Goal: Task Accomplishment & Management: Use online tool/utility

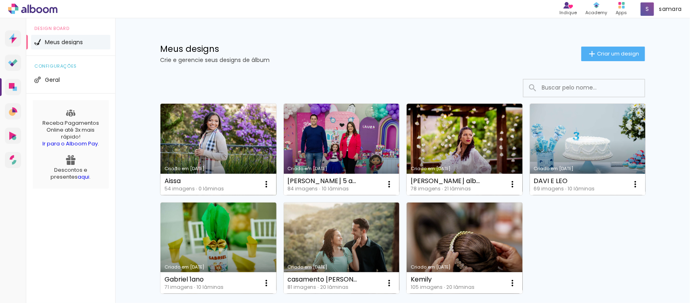
click at [232, 130] on link "Criado em [DATE]" at bounding box center [219, 149] width 116 height 91
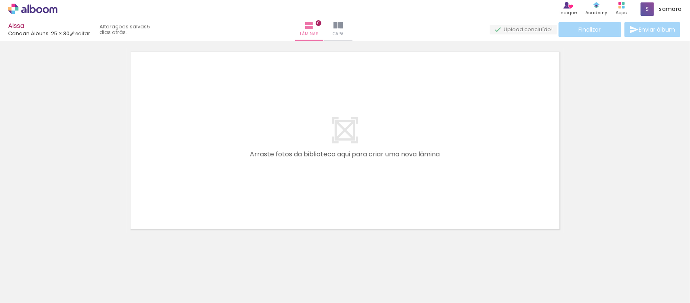
scroll to position [25, 0]
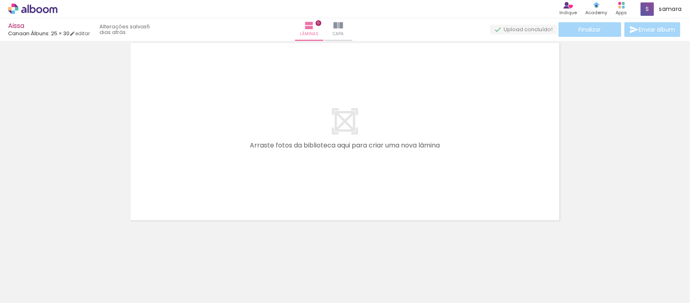
click at [344, 274] on div at bounding box center [341, 275] width 27 height 40
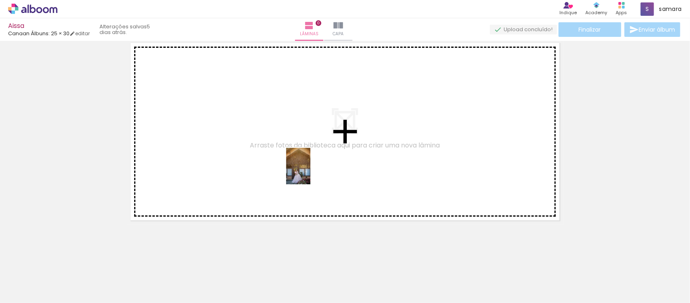
drag, startPoint x: 343, startPoint y: 280, endPoint x: 311, endPoint y: 172, distance: 112.7
click at [311, 172] on quentale-workspace at bounding box center [345, 151] width 690 height 303
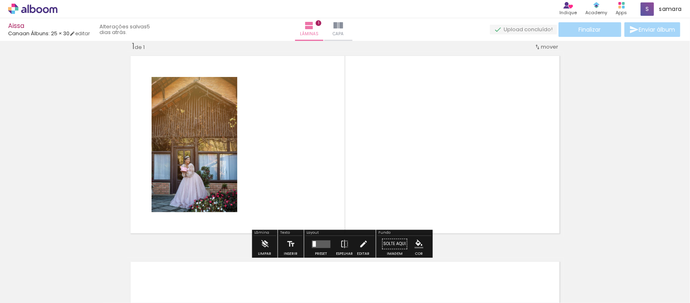
scroll to position [10, 0]
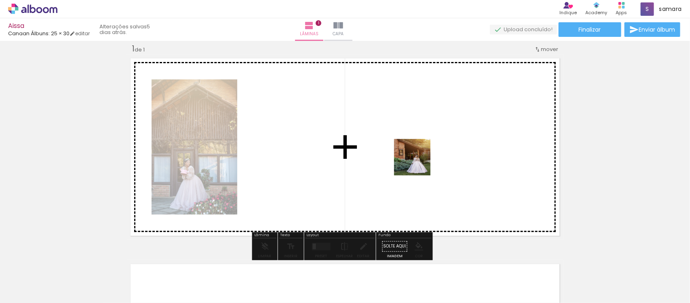
drag, startPoint x: 472, startPoint y: 280, endPoint x: 419, endPoint y: 163, distance: 128.3
click at [419, 163] on quentale-workspace at bounding box center [345, 151] width 690 height 303
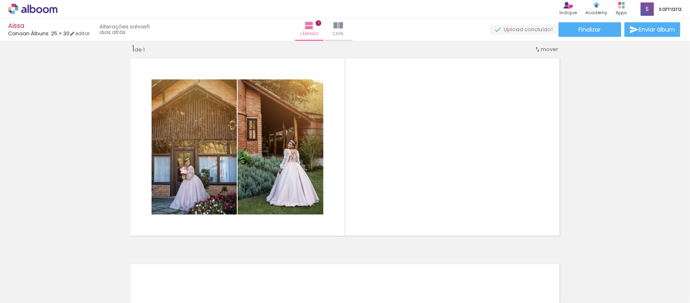
scroll to position [0, 1629]
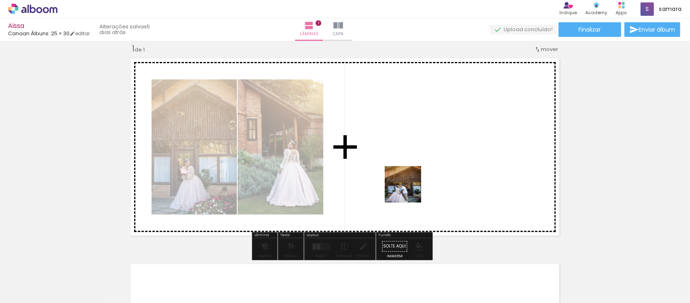
drag, startPoint x: 403, startPoint y: 280, endPoint x: 409, endPoint y: 188, distance: 91.2
click at [409, 188] on quentale-workspace at bounding box center [345, 151] width 690 height 303
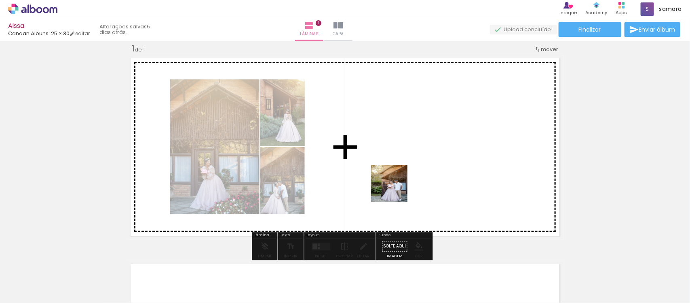
drag, startPoint x: 390, startPoint y: 207, endPoint x: 396, endPoint y: 188, distance: 19.5
click at [396, 188] on quentale-workspace at bounding box center [345, 151] width 690 height 303
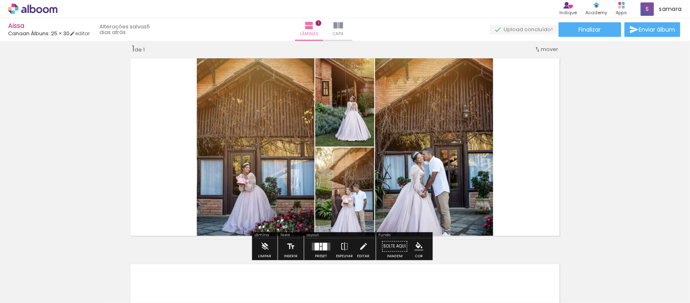
click at [324, 245] on div at bounding box center [325, 246] width 4 height 8
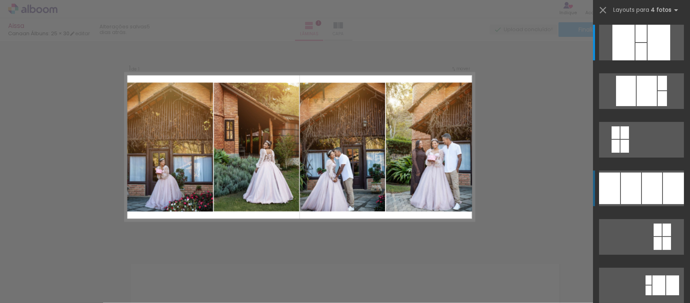
click at [645, 189] on div at bounding box center [652, 188] width 20 height 32
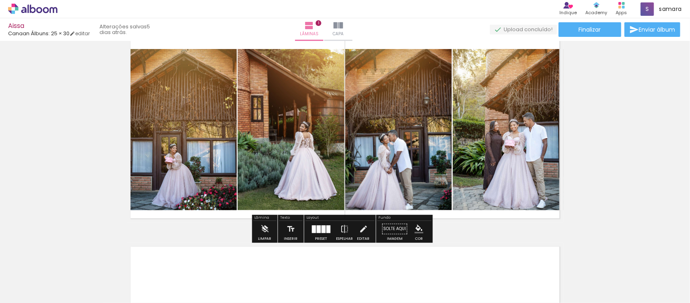
scroll to position [10, 0]
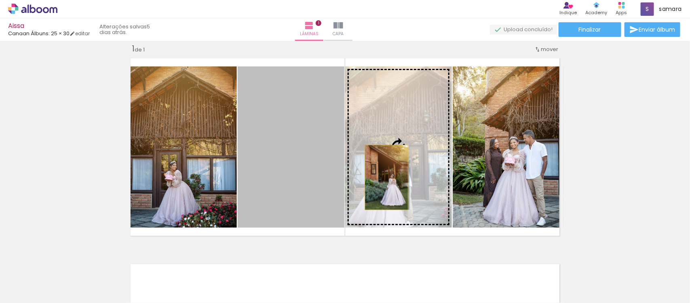
drag, startPoint x: 292, startPoint y: 181, endPoint x: 383, endPoint y: 177, distance: 91.1
click at [0, 0] on slot at bounding box center [0, 0] width 0 height 0
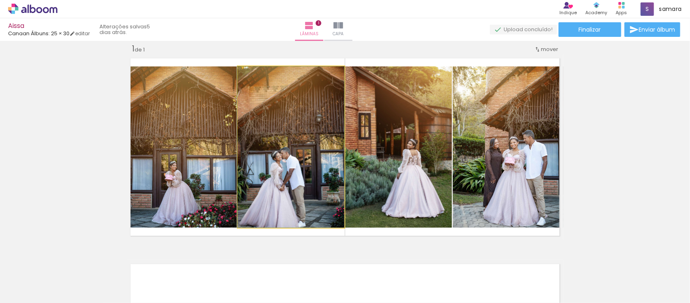
click at [283, 183] on quentale-photo at bounding box center [291, 146] width 107 height 161
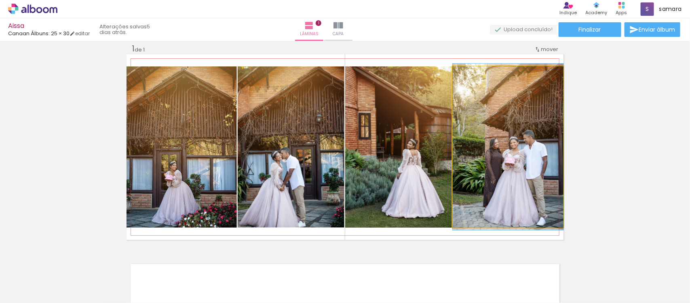
drag, startPoint x: 497, startPoint y: 169, endPoint x: 487, endPoint y: 169, distance: 9.3
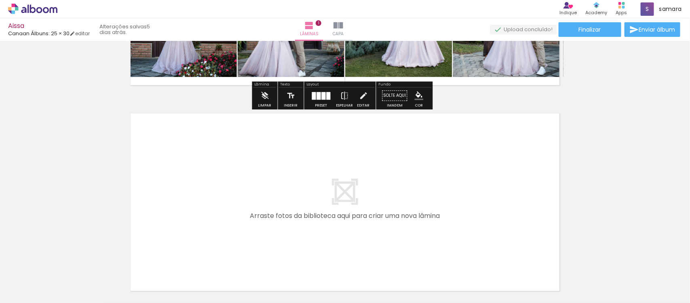
scroll to position [231, 0]
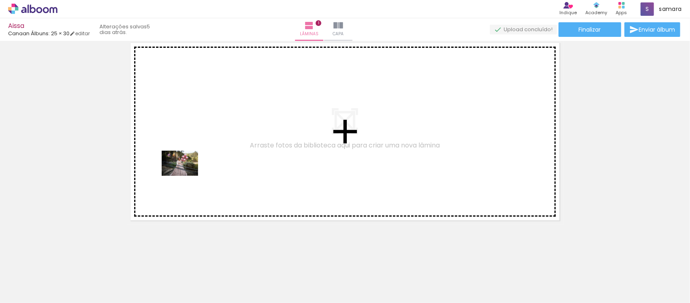
drag, startPoint x: 117, startPoint y: 283, endPoint x: 186, endPoint y: 175, distance: 128.4
click at [186, 175] on quentale-workspace at bounding box center [345, 151] width 690 height 303
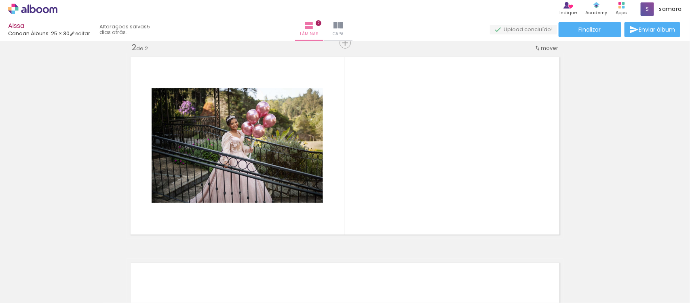
scroll to position [216, 0]
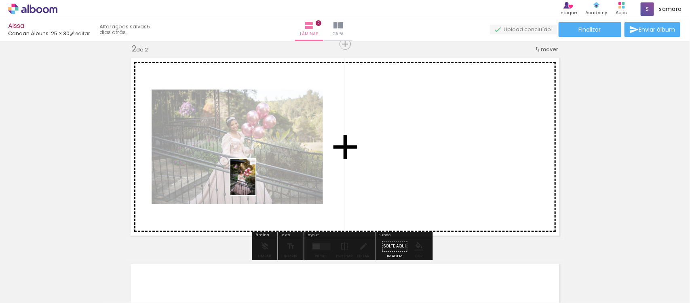
drag, startPoint x: 167, startPoint y: 275, endPoint x: 255, endPoint y: 183, distance: 127.9
click at [255, 183] on quentale-workspace at bounding box center [345, 151] width 690 height 303
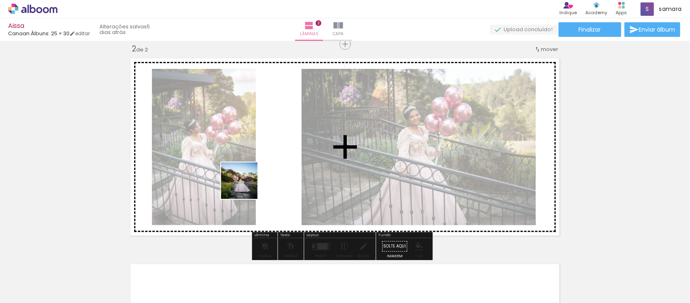
drag, startPoint x: 194, startPoint y: 280, endPoint x: 246, endPoint y: 186, distance: 107.0
click at [246, 186] on quentale-workspace at bounding box center [345, 151] width 690 height 303
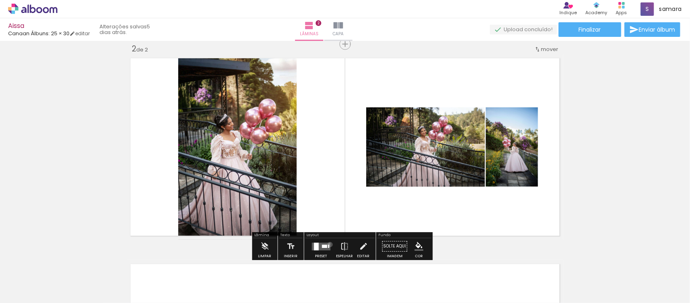
click at [328, 244] on quentale-layouter at bounding box center [321, 246] width 19 height 8
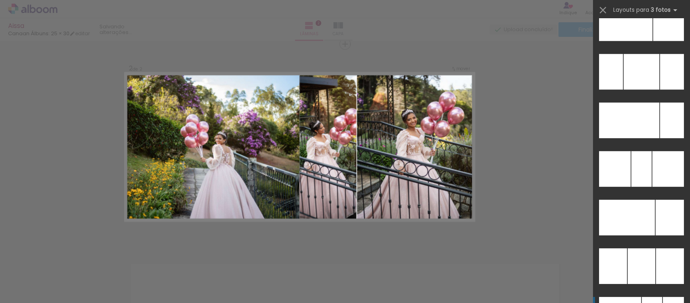
scroll to position [8041, 0]
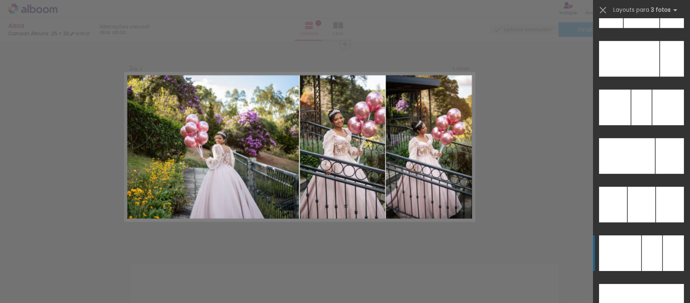
click at [663, 246] on div at bounding box center [673, 253] width 21 height 36
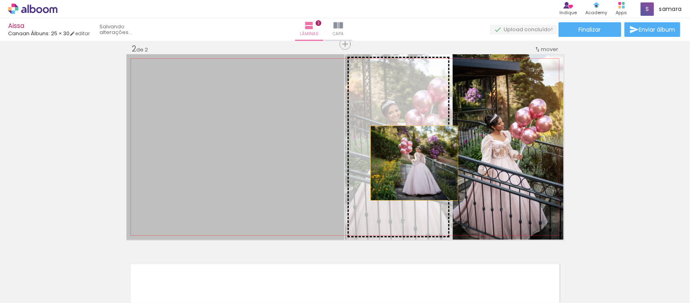
drag, startPoint x: 251, startPoint y: 185, endPoint x: 411, endPoint y: 163, distance: 161.3
click at [0, 0] on slot at bounding box center [0, 0] width 0 height 0
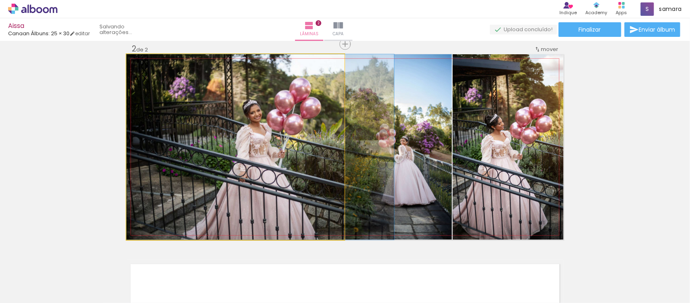
drag, startPoint x: 276, startPoint y: 181, endPoint x: 300, endPoint y: 175, distance: 24.3
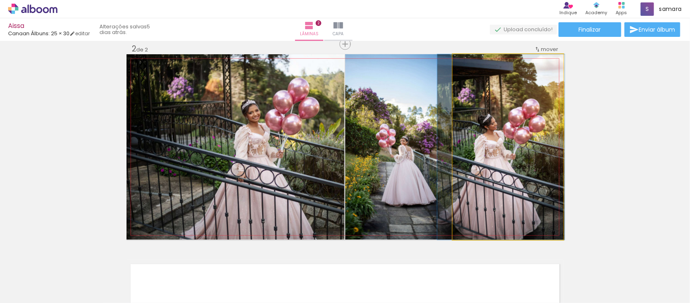
drag, startPoint x: 531, startPoint y: 140, endPoint x: 527, endPoint y: 145, distance: 6.6
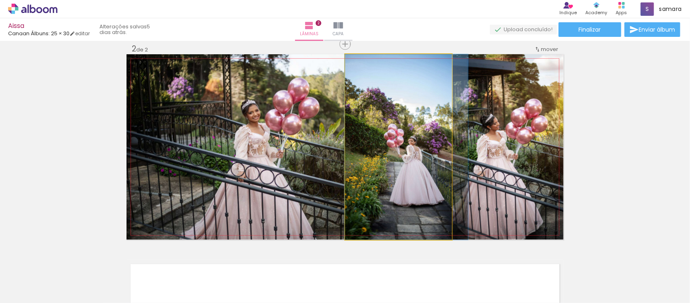
drag, startPoint x: 395, startPoint y: 172, endPoint x: 403, endPoint y: 173, distance: 8.1
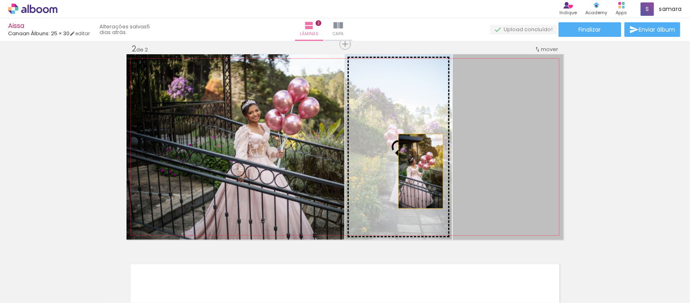
drag, startPoint x: 502, startPoint y: 173, endPoint x: 417, endPoint y: 171, distance: 85.0
click at [0, 0] on slot at bounding box center [0, 0] width 0 height 0
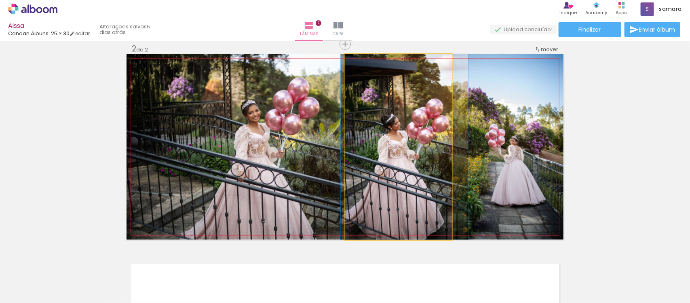
drag, startPoint x: 399, startPoint y: 182, endPoint x: 405, endPoint y: 182, distance: 6.1
click at [365, 189] on quentale-photo at bounding box center [398, 146] width 107 height 185
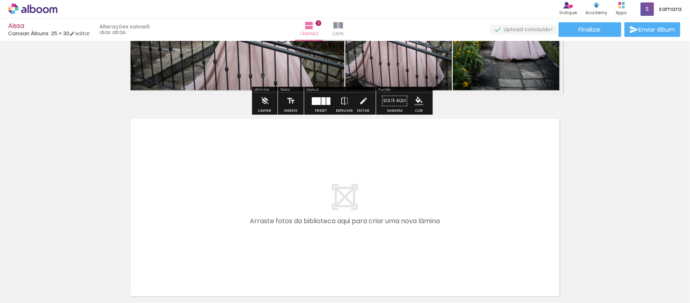
scroll to position [367, 0]
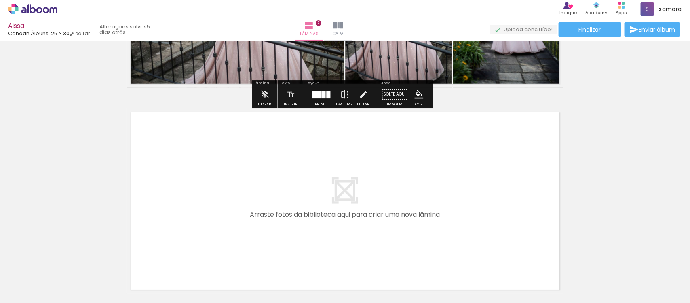
click at [36, 278] on input "Todas as fotos" at bounding box center [22, 278] width 31 height 7
click at [0, 0] on slot "Não utilizadas" at bounding box center [0, 0] width 0 height 0
type input "Não utilizadas"
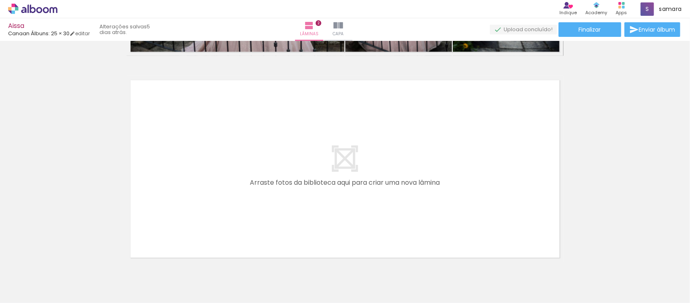
scroll to position [436, 0]
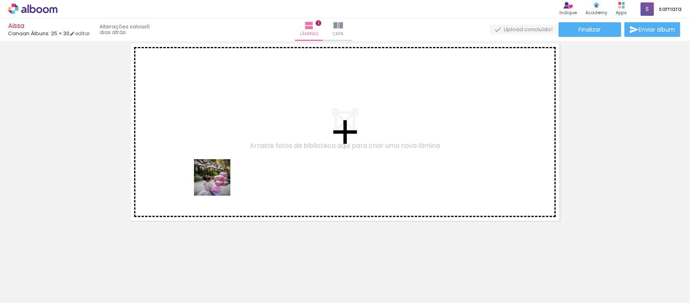
drag, startPoint x: 203, startPoint y: 276, endPoint x: 219, endPoint y: 159, distance: 118.8
click at [219, 159] on quentale-workspace at bounding box center [345, 151] width 690 height 303
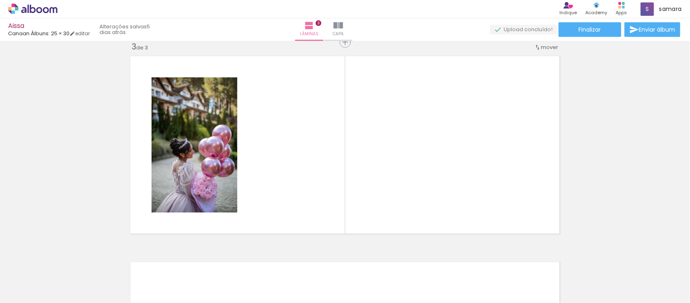
scroll to position [421, 0]
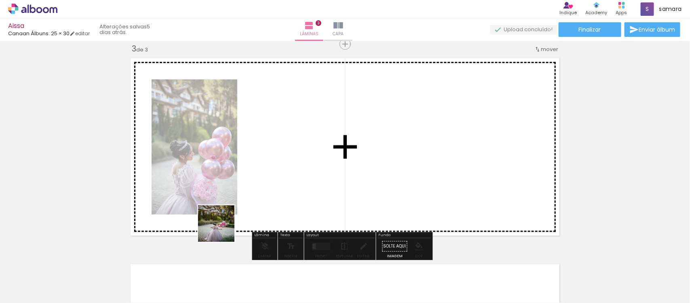
drag, startPoint x: 208, startPoint y: 286, endPoint x: 237, endPoint y: 217, distance: 74.7
click at [249, 159] on quentale-workspace at bounding box center [345, 151] width 690 height 303
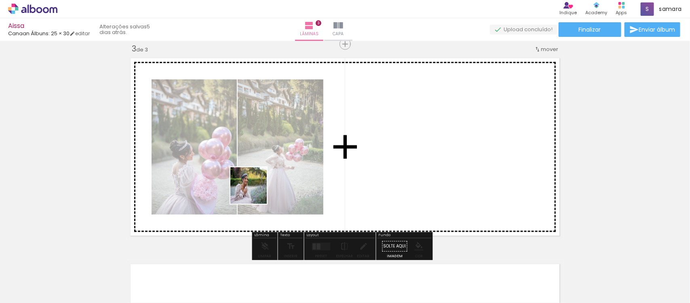
drag, startPoint x: 195, startPoint y: 284, endPoint x: 267, endPoint y: 170, distance: 135.1
click at [267, 170] on quentale-workspace at bounding box center [345, 151] width 690 height 303
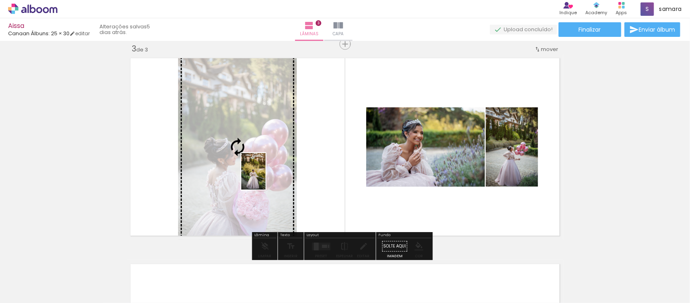
drag, startPoint x: 199, startPoint y: 292, endPoint x: 266, endPoint y: 177, distance: 132.7
click at [266, 177] on quentale-workspace at bounding box center [345, 151] width 690 height 303
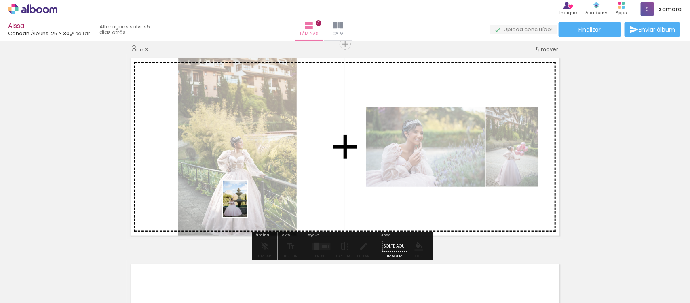
drag, startPoint x: 157, startPoint y: 286, endPoint x: 248, endPoint y: 205, distance: 121.5
click at [248, 205] on quentale-workspace at bounding box center [345, 151] width 690 height 303
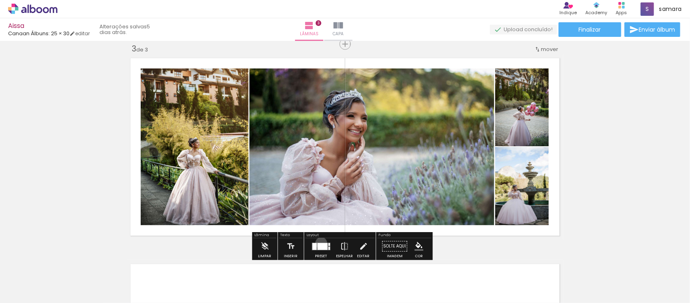
click at [320, 243] on div at bounding box center [323, 246] width 10 height 7
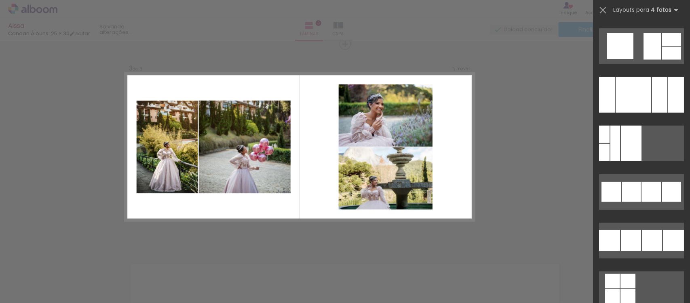
scroll to position [8208, 0]
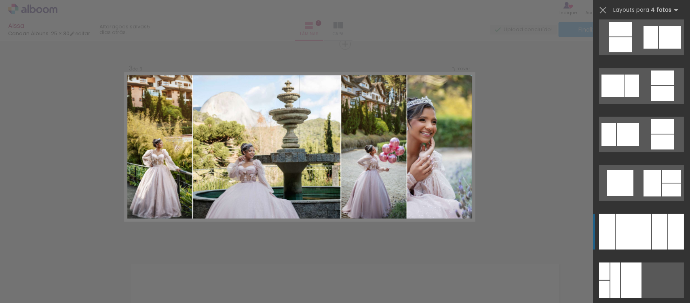
click at [634, 233] on div at bounding box center [634, 232] width 36 height 36
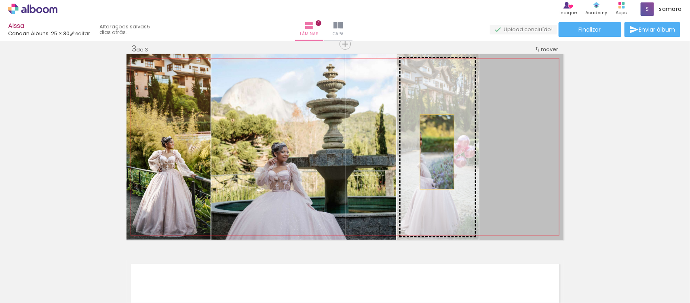
drag, startPoint x: 506, startPoint y: 151, endPoint x: 337, endPoint y: 168, distance: 169.9
click at [0, 0] on slot at bounding box center [0, 0] width 0 height 0
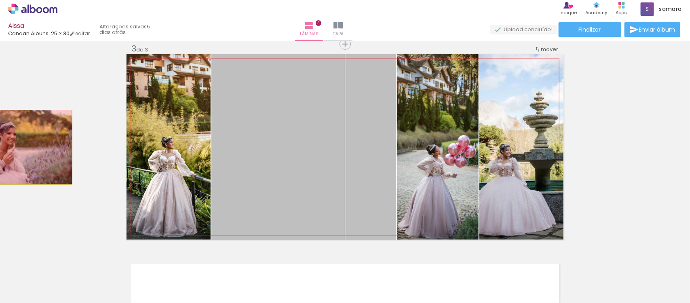
drag, startPoint x: 266, startPoint y: 149, endPoint x: 32, endPoint y: 147, distance: 234.2
click at [32, 147] on div "Inserir lâmina 1 de 3 Inserir lâmina 2 de 3 Inserir lâmina 3 de 3" at bounding box center [345, 34] width 690 height 822
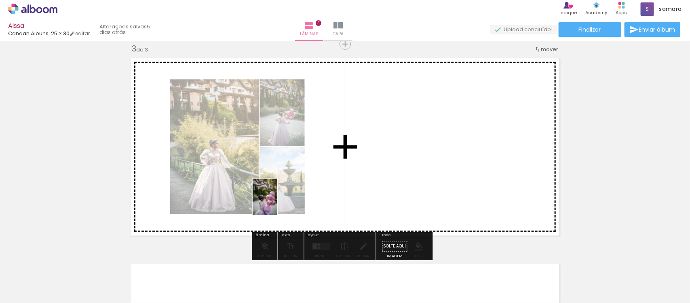
drag, startPoint x: 158, startPoint y: 286, endPoint x: 277, endPoint y: 203, distance: 145.4
click at [277, 203] on quentale-workspace at bounding box center [345, 151] width 690 height 303
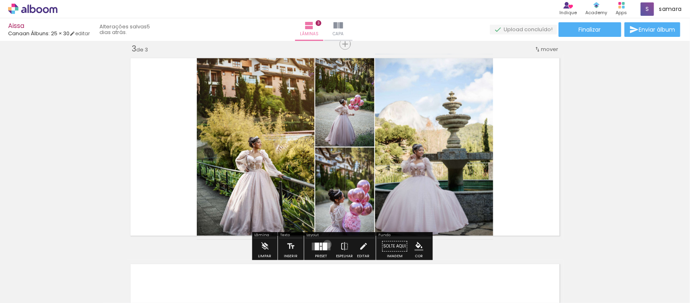
click at [326, 244] on quentale-layouter at bounding box center [321, 246] width 19 height 8
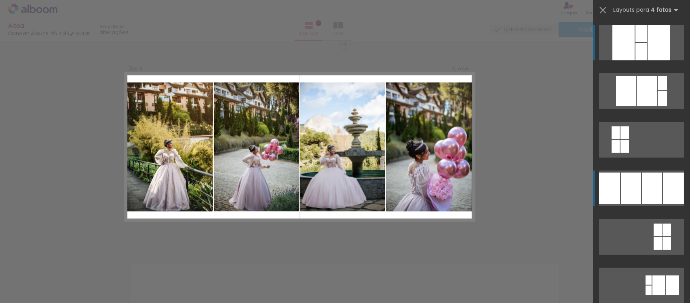
click at [644, 178] on div at bounding box center [652, 188] width 20 height 32
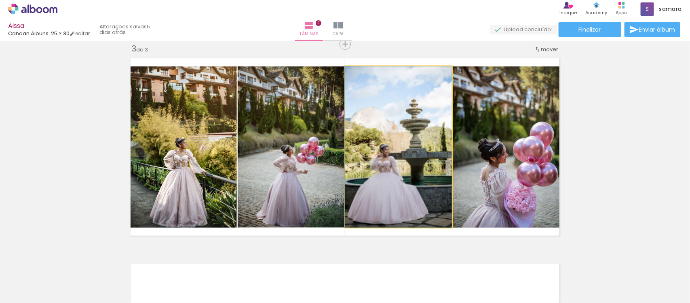
click at [397, 188] on quentale-photo at bounding box center [398, 146] width 107 height 161
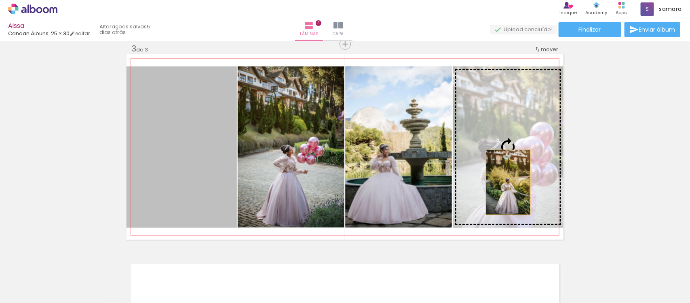
drag, startPoint x: 188, startPoint y: 187, endPoint x: 505, endPoint y: 182, distance: 316.4
click at [0, 0] on slot at bounding box center [0, 0] width 0 height 0
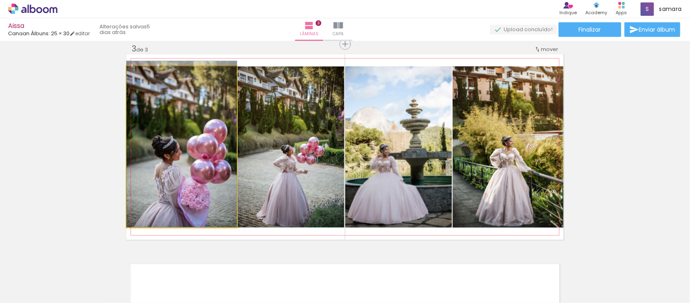
drag, startPoint x: 177, startPoint y: 199, endPoint x: 176, endPoint y: 195, distance: 4.2
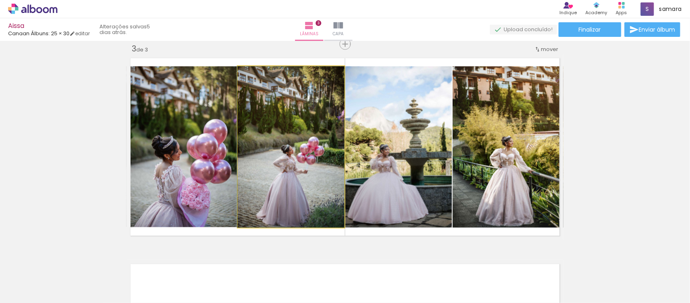
drag, startPoint x: 274, startPoint y: 197, endPoint x: 274, endPoint y: 187, distance: 9.7
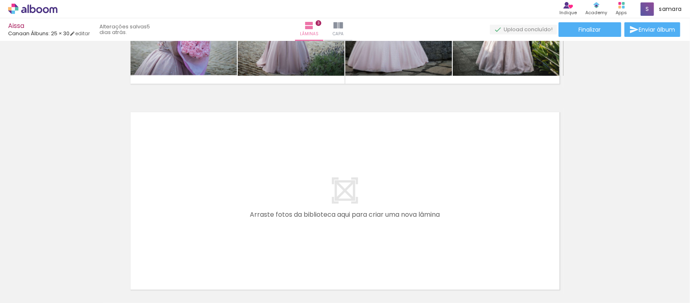
scroll to position [0, 1105]
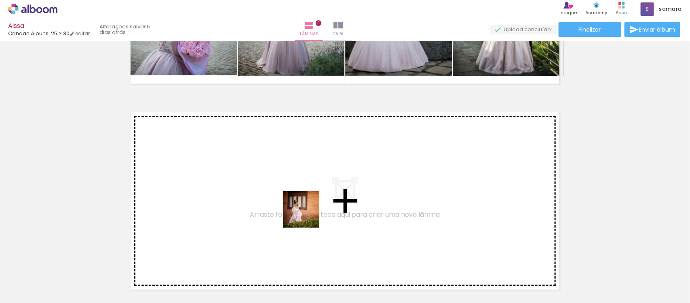
drag, startPoint x: 302, startPoint y: 285, endPoint x: 307, endPoint y: 215, distance: 70.6
click at [307, 215] on quentale-workspace at bounding box center [345, 151] width 690 height 303
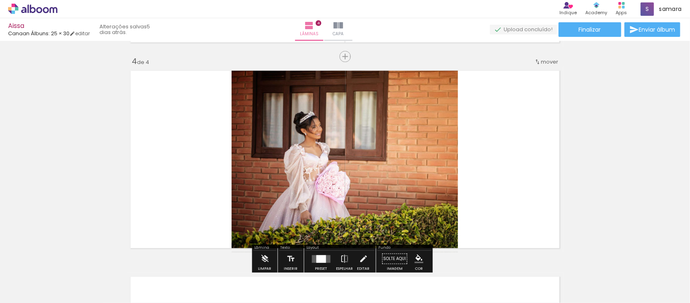
scroll to position [627, 0]
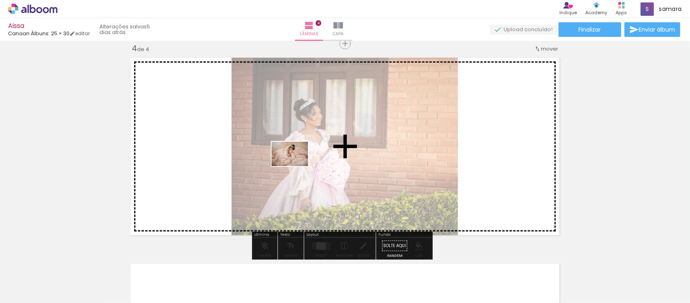
drag, startPoint x: 296, startPoint y: 280, endPoint x: 296, endPoint y: 166, distance: 114.1
click at [296, 166] on quentale-workspace at bounding box center [345, 151] width 690 height 303
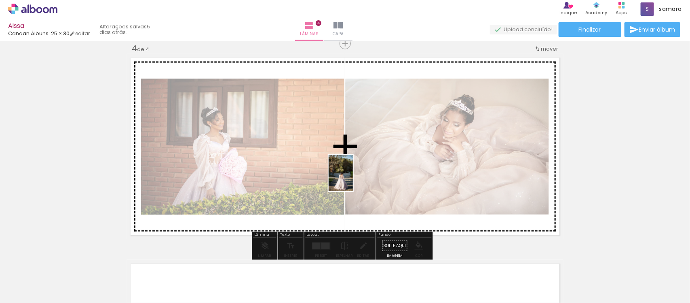
drag, startPoint x: 389, startPoint y: 274, endPoint x: 353, endPoint y: 179, distance: 102.0
click at [353, 179] on quentale-workspace at bounding box center [345, 151] width 690 height 303
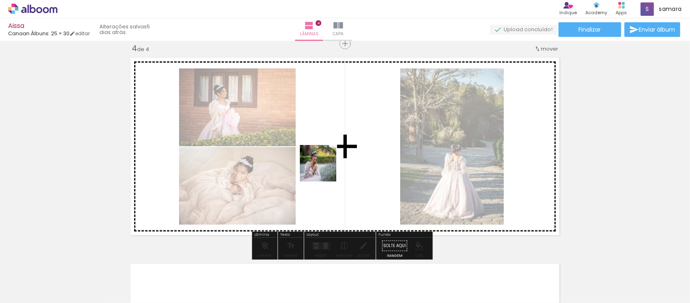
drag, startPoint x: 301, startPoint y: 281, endPoint x: 324, endPoint y: 169, distance: 114.6
click at [324, 169] on quentale-workspace at bounding box center [345, 151] width 690 height 303
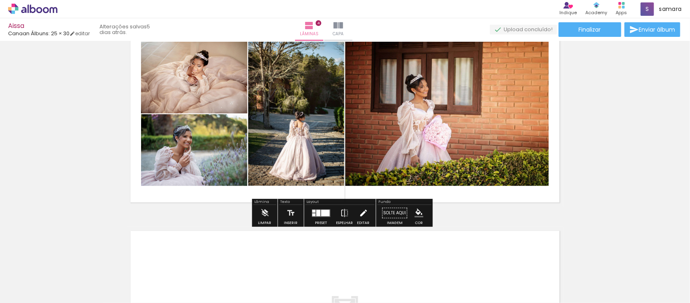
scroll to position [678, 0]
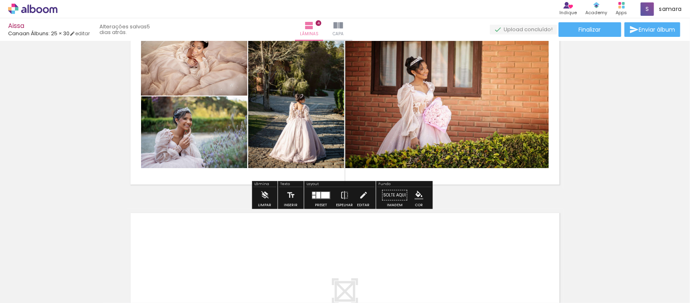
click at [311, 201] on div at bounding box center [322, 195] width 22 height 16
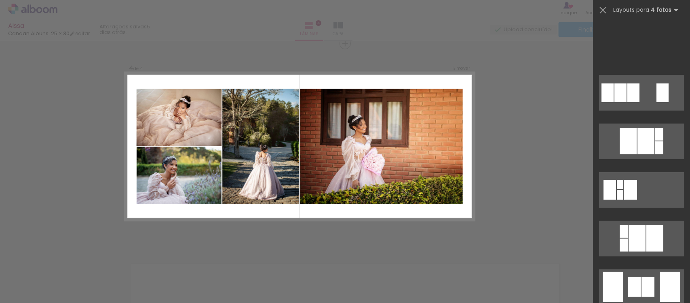
scroll to position [16206, 0]
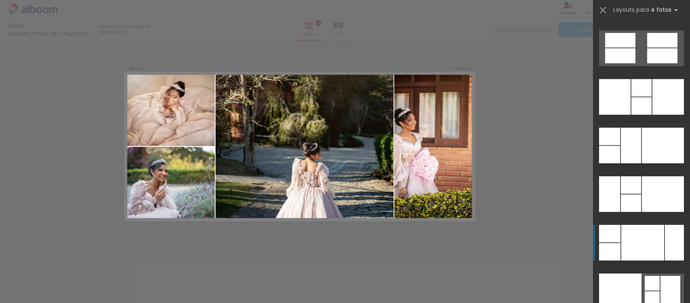
click at [628, 234] on div at bounding box center [643, 242] width 43 height 36
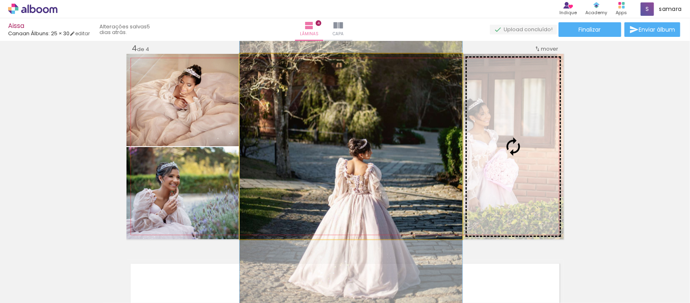
drag, startPoint x: 366, startPoint y: 161, endPoint x: 481, endPoint y: 156, distance: 114.2
click at [0, 0] on slot at bounding box center [0, 0] width 0 height 0
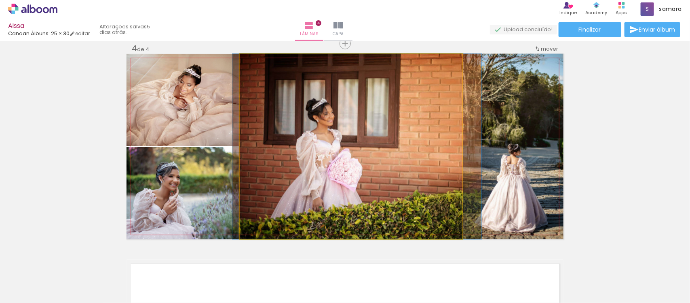
drag, startPoint x: 341, startPoint y: 171, endPoint x: 347, endPoint y: 170, distance: 6.2
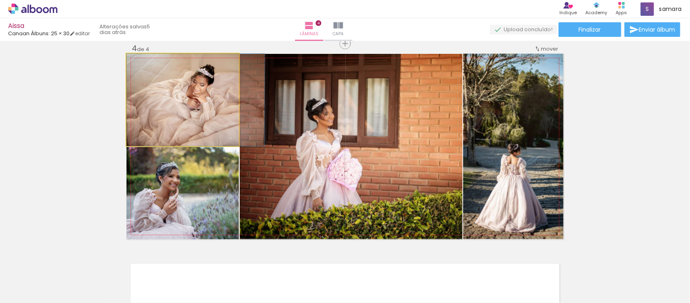
drag, startPoint x: 191, startPoint y: 122, endPoint x: 311, endPoint y: 132, distance: 121.3
click at [0, 0] on slot at bounding box center [0, 0] width 0 height 0
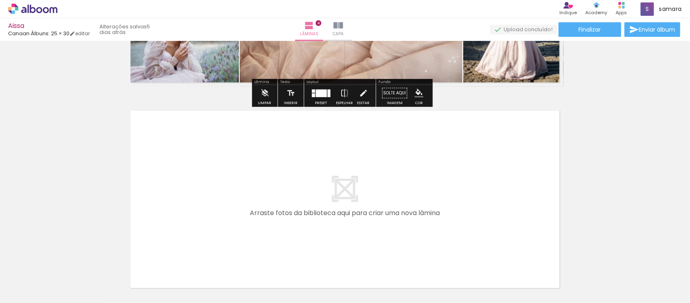
scroll to position [829, 0]
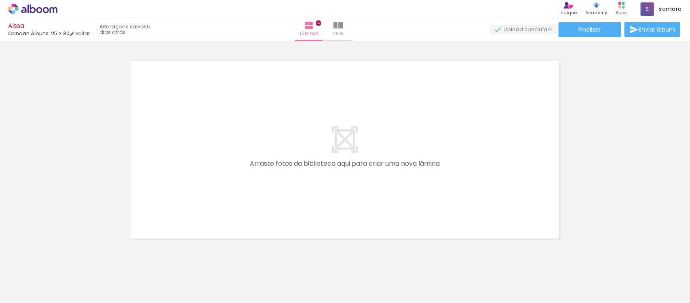
click at [296, 283] on div at bounding box center [290, 275] width 40 height 27
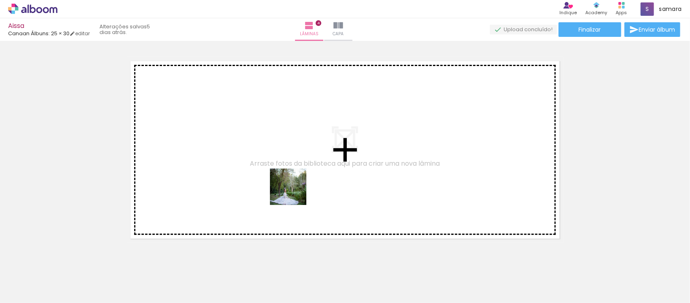
drag, startPoint x: 330, startPoint y: 282, endPoint x: 294, endPoint y: 193, distance: 96.2
click at [294, 193] on quentale-workspace at bounding box center [345, 151] width 690 height 303
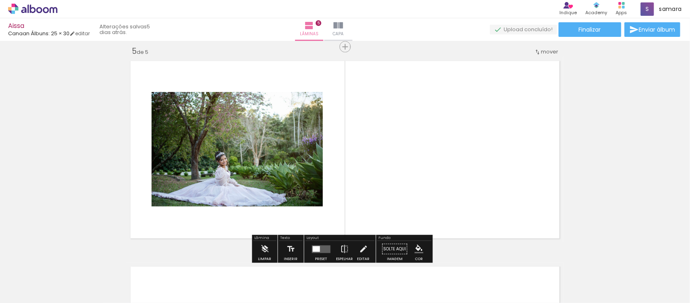
scroll to position [832, 0]
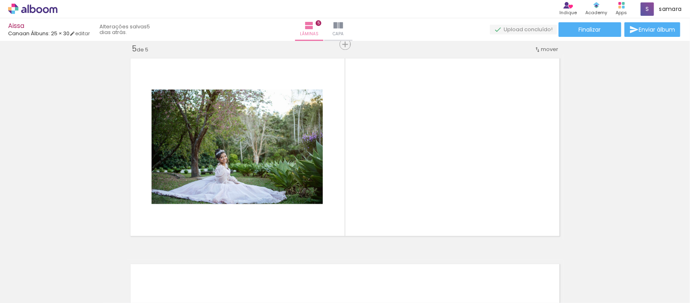
click at [479, 285] on div at bounding box center [476, 275] width 27 height 40
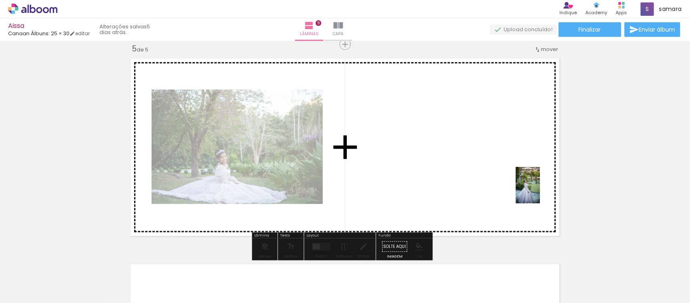
drag, startPoint x: 666, startPoint y: 280, endPoint x: 540, endPoint y: 191, distance: 153.9
click at [540, 191] on quentale-workspace at bounding box center [345, 151] width 690 height 303
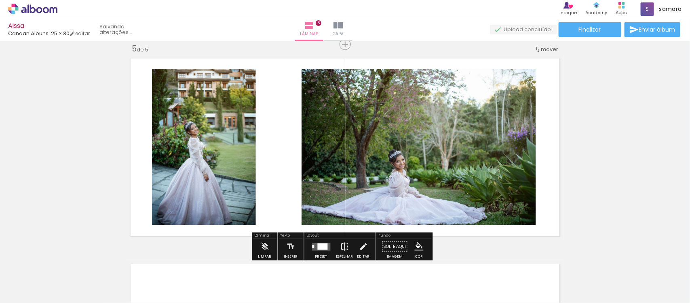
scroll to position [0, 1054]
click at [322, 244] on div at bounding box center [323, 246] width 10 height 6
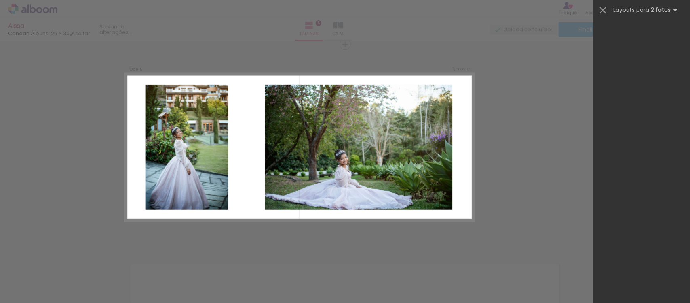
scroll to position [0, 0]
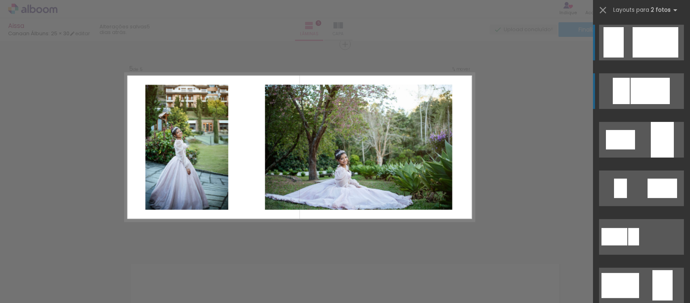
drag, startPoint x: 690, startPoint y: 155, endPoint x: 668, endPoint y: 88, distance: 70.7
click at [685, 165] on div at bounding box center [641, 161] width 97 height 284
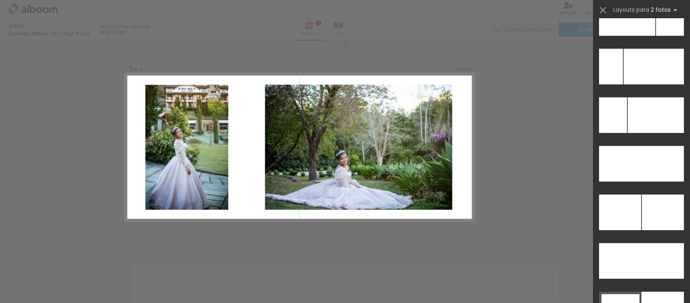
scroll to position [3687, 0]
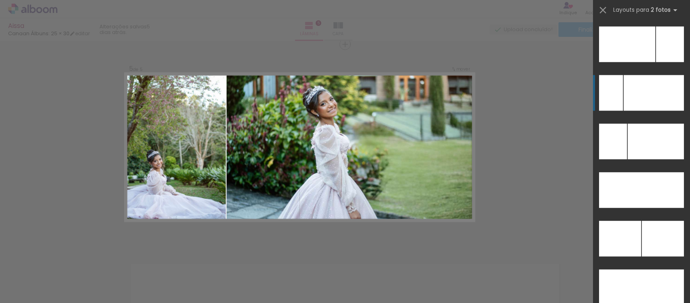
click at [634, 91] on div at bounding box center [654, 93] width 60 height 36
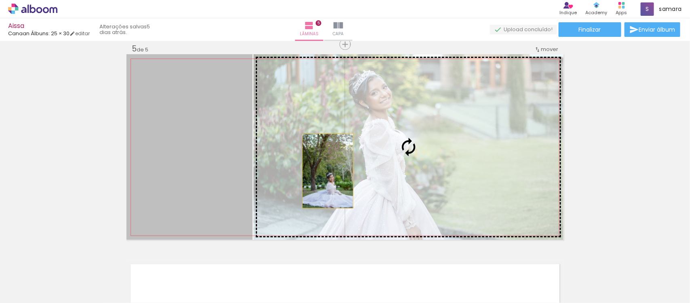
drag, startPoint x: 210, startPoint y: 177, endPoint x: 327, endPoint y: 170, distance: 117.5
click at [0, 0] on slot at bounding box center [0, 0] width 0 height 0
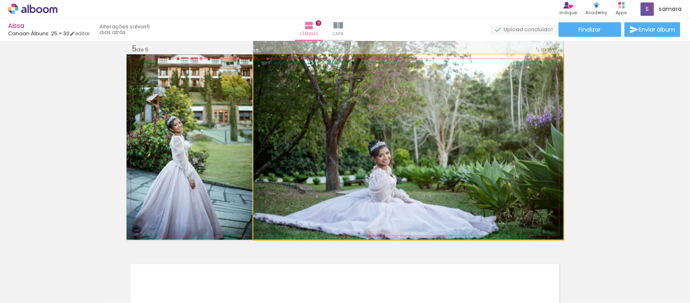
drag, startPoint x: 326, startPoint y: 190, endPoint x: 337, endPoint y: 162, distance: 30.3
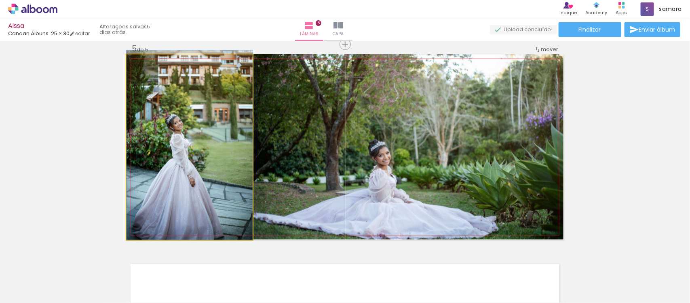
drag, startPoint x: 186, startPoint y: 187, endPoint x: 191, endPoint y: 180, distance: 8.2
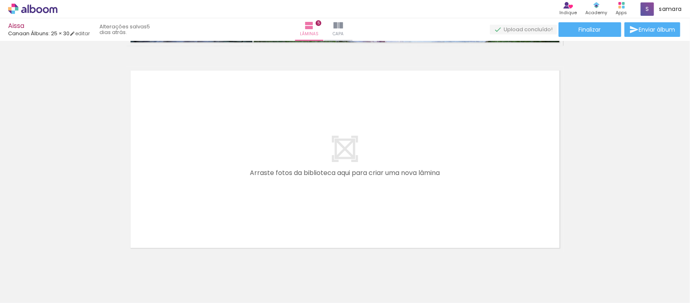
scroll to position [1034, 0]
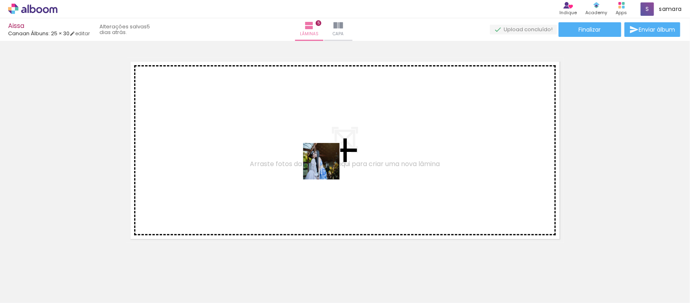
drag, startPoint x: 340, startPoint y: 285, endPoint x: 328, endPoint y: 167, distance: 118.7
click at [328, 167] on quentale-workspace at bounding box center [345, 151] width 690 height 303
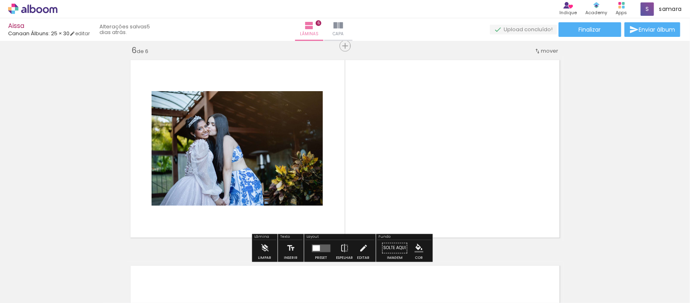
scroll to position [1038, 0]
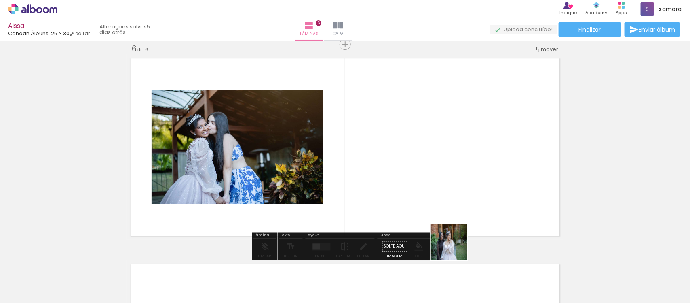
drag, startPoint x: 472, startPoint y: 286, endPoint x: 420, endPoint y: 184, distance: 114.0
click at [420, 184] on quentale-workspace at bounding box center [345, 151] width 690 height 303
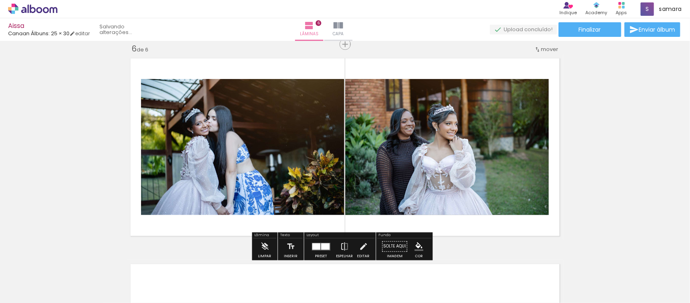
scroll to position [0, 963]
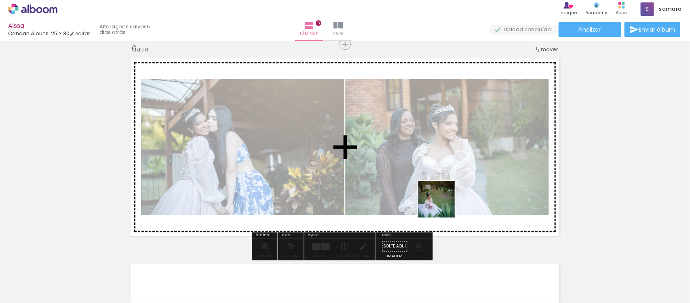
drag, startPoint x: 471, startPoint y: 280, endPoint x: 443, endPoint y: 204, distance: 80.8
click at [443, 204] on quentale-workspace at bounding box center [345, 151] width 690 height 303
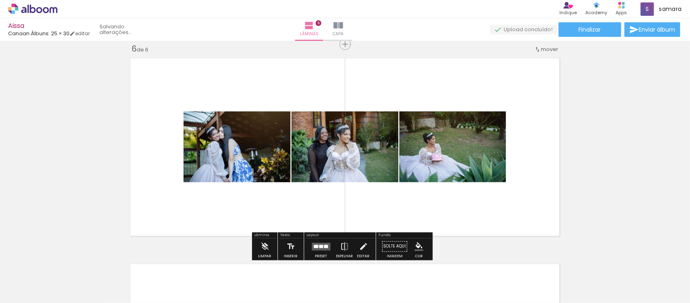
scroll to position [0, 918]
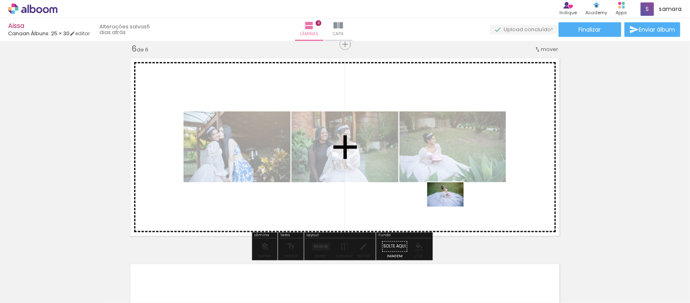
drag, startPoint x: 470, startPoint y: 286, endPoint x: 452, endPoint y: 206, distance: 81.8
click at [452, 206] on quentale-workspace at bounding box center [345, 151] width 690 height 303
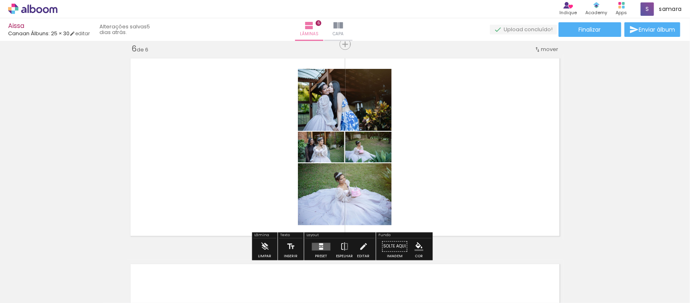
click at [328, 246] on quentale-layouter at bounding box center [321, 246] width 19 height 8
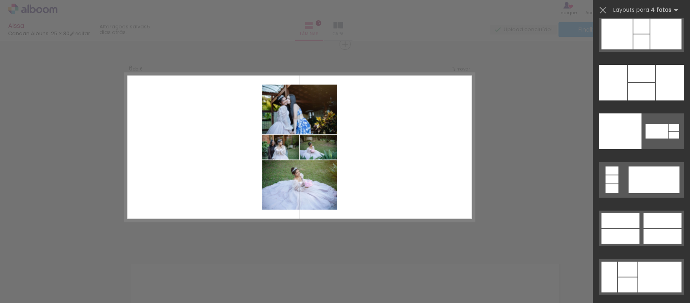
scroll to position [16595, 0]
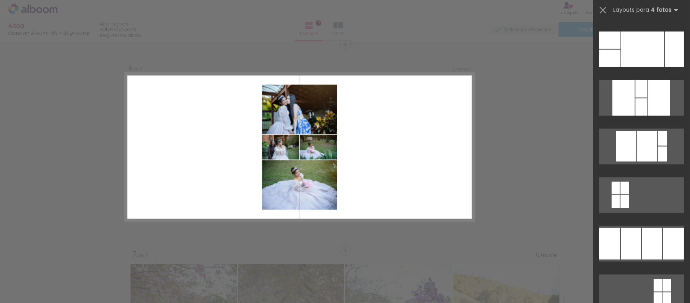
scroll to position [13962, 0]
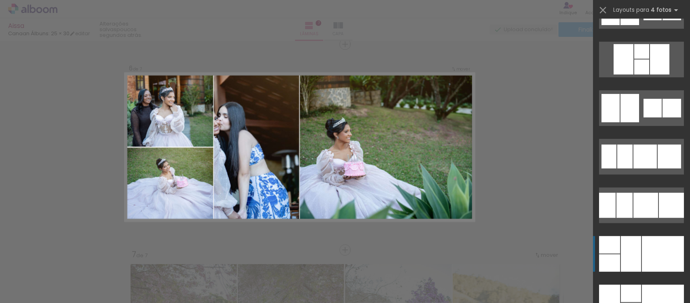
click at [648, 250] on div at bounding box center [663, 254] width 42 height 36
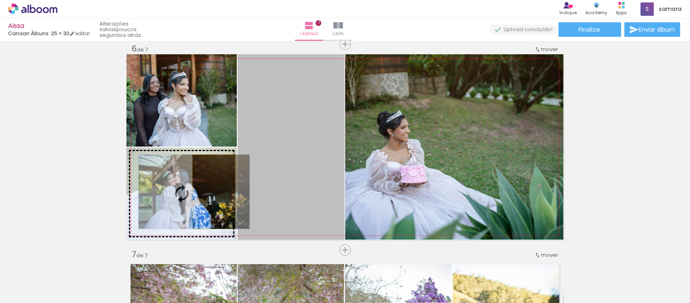
drag, startPoint x: 285, startPoint y: 181, endPoint x: 210, endPoint y: 191, distance: 75.5
click at [0, 0] on slot at bounding box center [0, 0] width 0 height 0
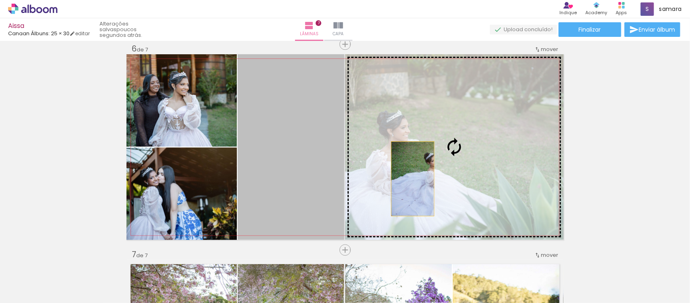
drag, startPoint x: 277, startPoint y: 177, endPoint x: 409, endPoint y: 178, distance: 131.9
click at [0, 0] on slot at bounding box center [0, 0] width 0 height 0
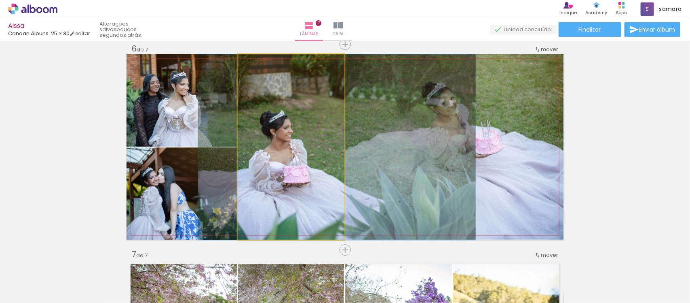
drag, startPoint x: 252, startPoint y: 195, endPoint x: 298, endPoint y: 197, distance: 46.2
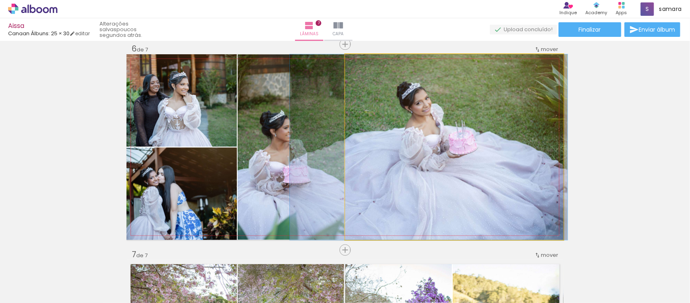
drag, startPoint x: 453, startPoint y: 169, endPoint x: 428, endPoint y: 175, distance: 26.6
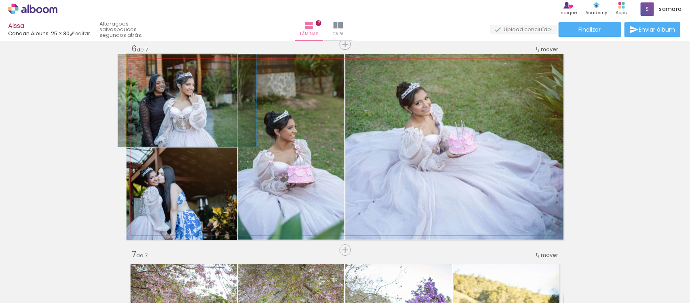
drag, startPoint x: 169, startPoint y: 124, endPoint x: 175, endPoint y: 125, distance: 5.9
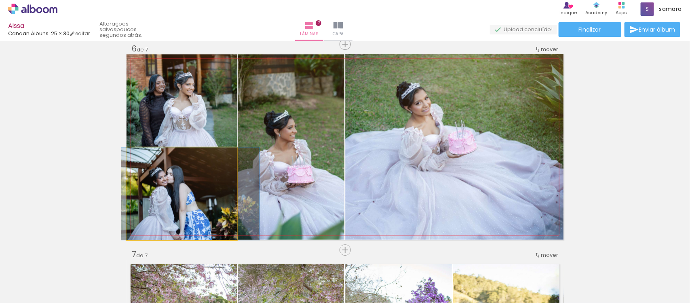
drag, startPoint x: 174, startPoint y: 188, endPoint x: 183, endPoint y: 189, distance: 8.9
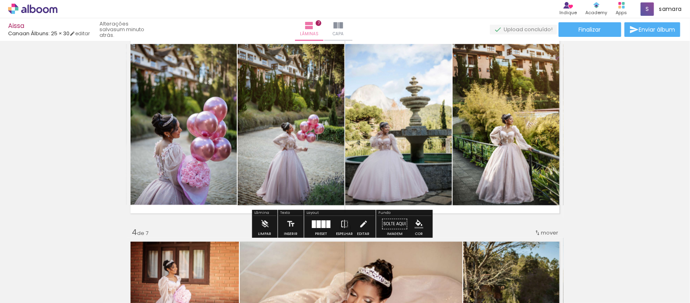
scroll to position [452, 0]
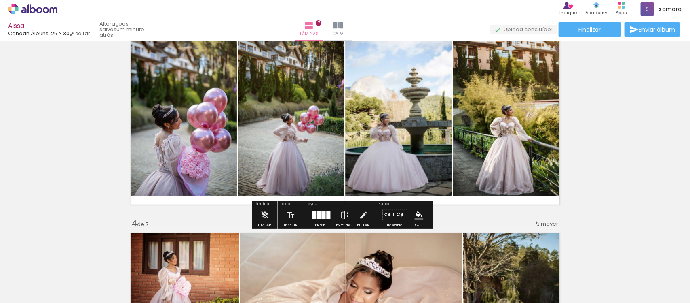
click at [317, 214] on div at bounding box center [319, 215] width 4 height 8
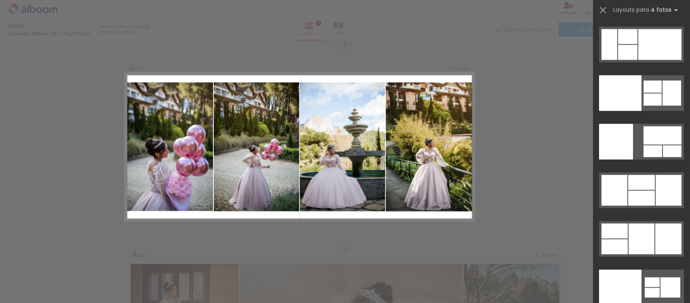
scroll to position [17121, 0]
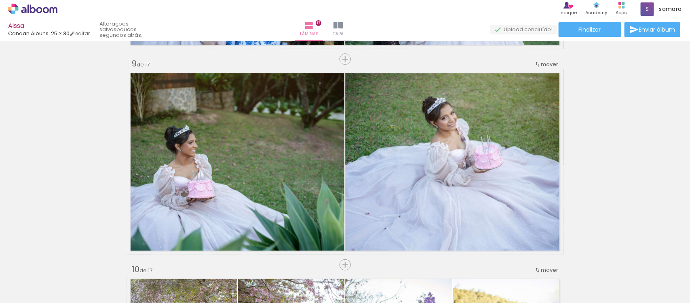
scroll to position [1631, 0]
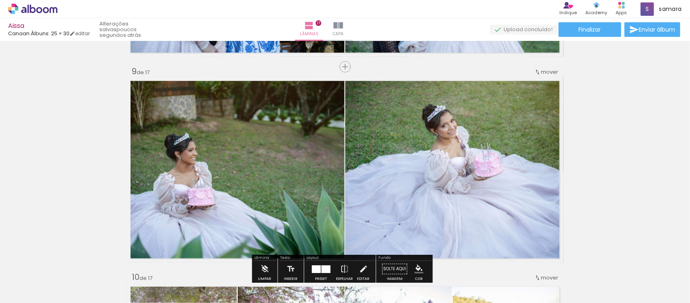
click at [544, 77] on div "mover" at bounding box center [547, 71] width 24 height 13
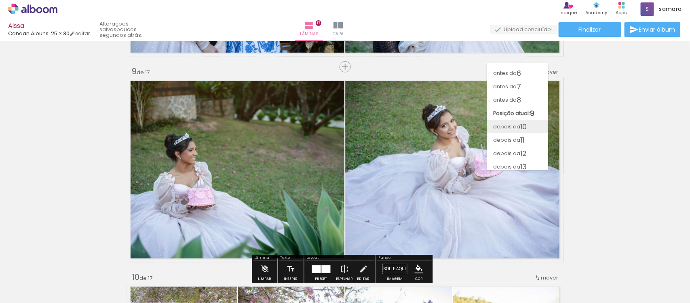
click at [527, 125] on span "10" at bounding box center [524, 126] width 6 height 13
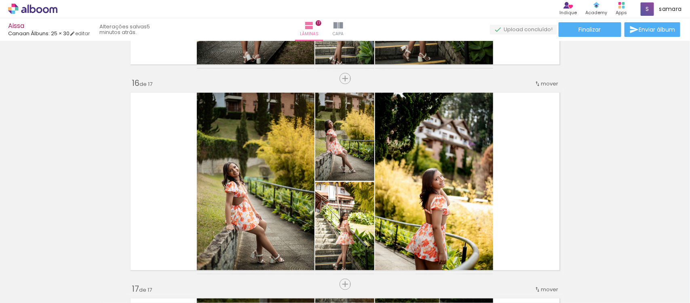
scroll to position [2921, 0]
